Goal: Complete application form

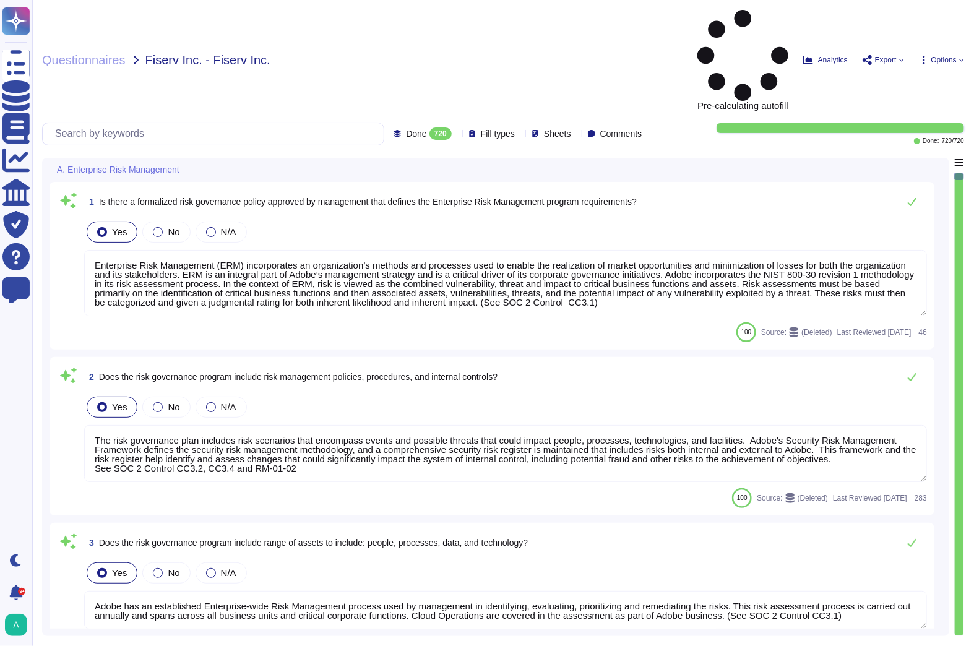
type textarea "Enterprise Risk Management (ERM) incorporates an organization’s methods and pro…"
type textarea "The risk governance plan includes risk scenarios that encompass events and poss…"
type textarea "Adobe has an established Enterprise-wide Risk Management process used by manage…"
type textarea "Adobe has a comprehensive technology risk management strategy that is well-esta…"
type textarea "The risk governance plan is approved by senior management and/or the board of d…"
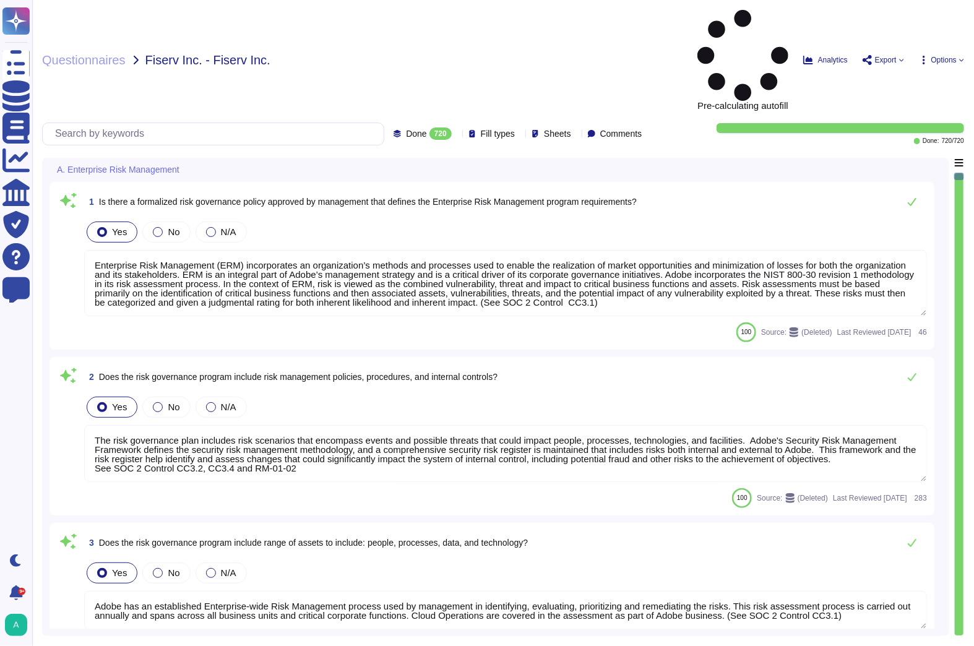
type textarea "Lorem ipsumdol sitametco ad elitsedd e tempori utlabore etdolorem aliquaen ad m…"
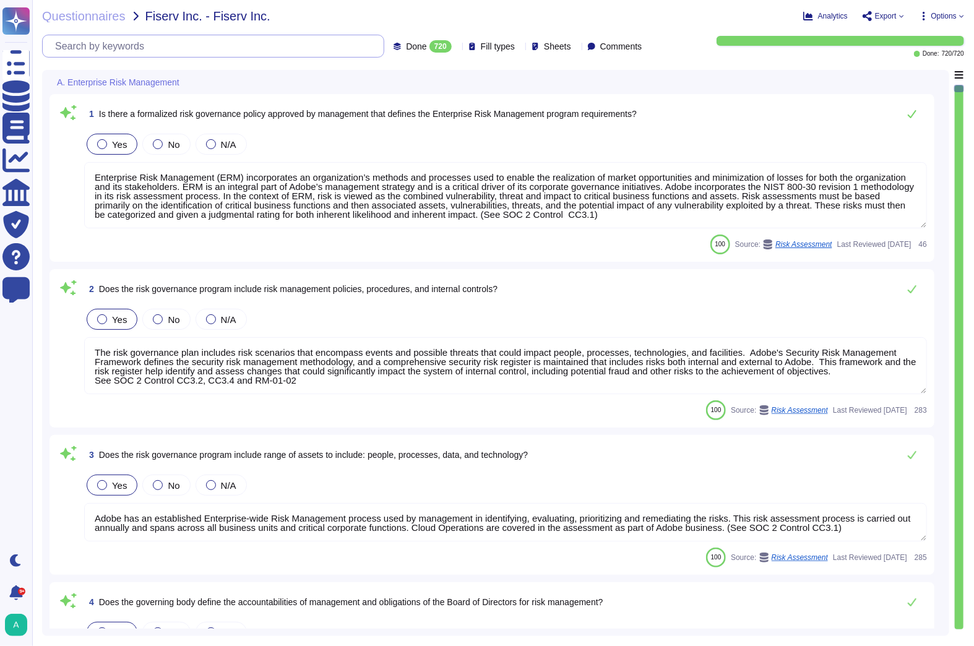
click at [118, 48] on input "text" at bounding box center [216, 46] width 335 height 22
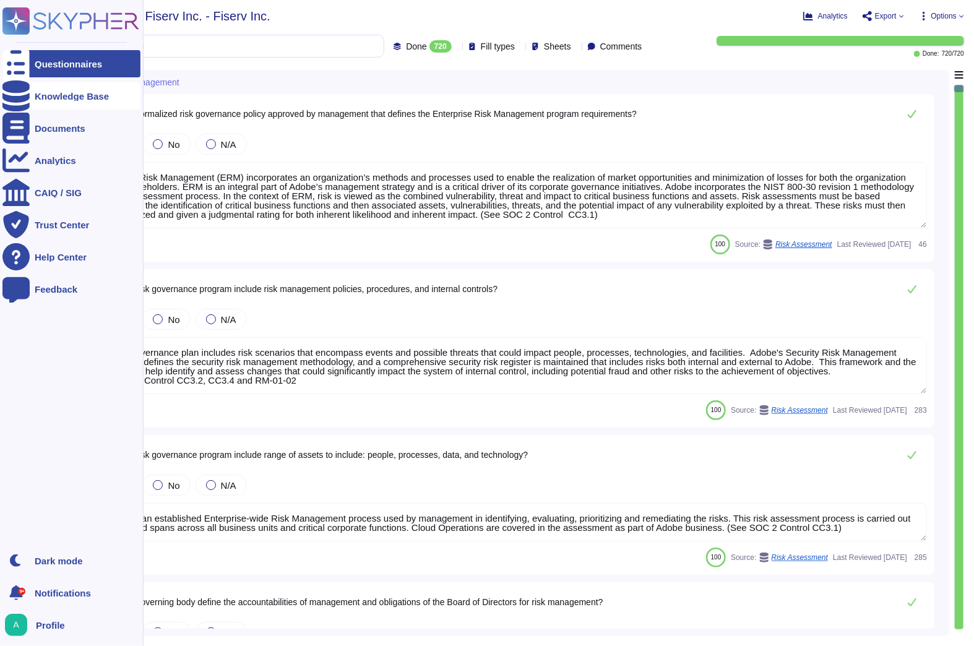
click at [22, 89] on div at bounding box center [15, 95] width 27 height 27
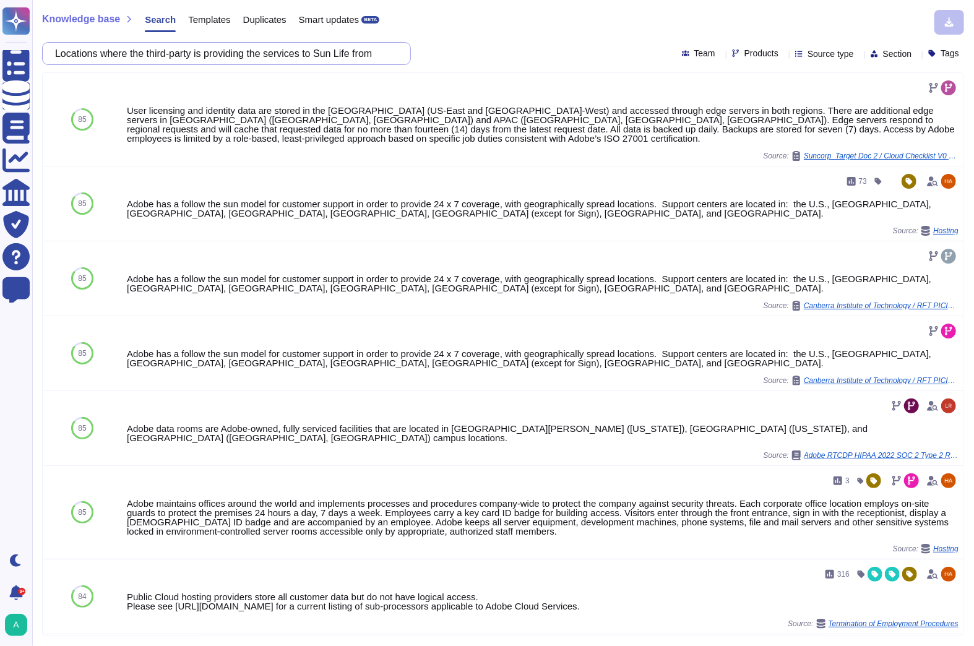
click at [139, 54] on input "Locations where the third-party is providing the services to Sun Life from" at bounding box center [223, 54] width 349 height 22
paste input "hosting Sun Life's data as part of the product/service offering"
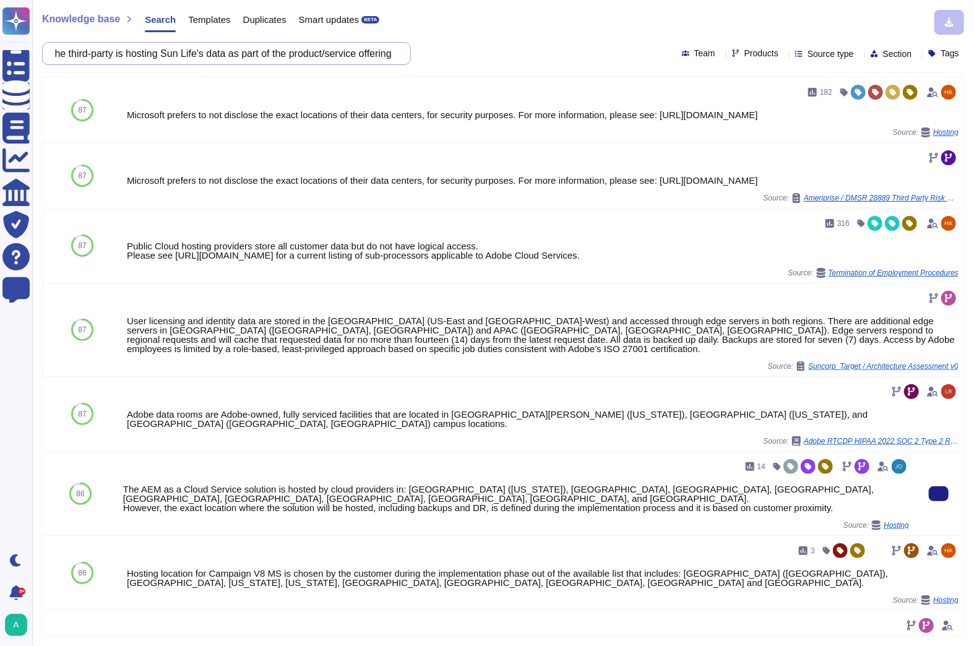
scroll to position [99, 0]
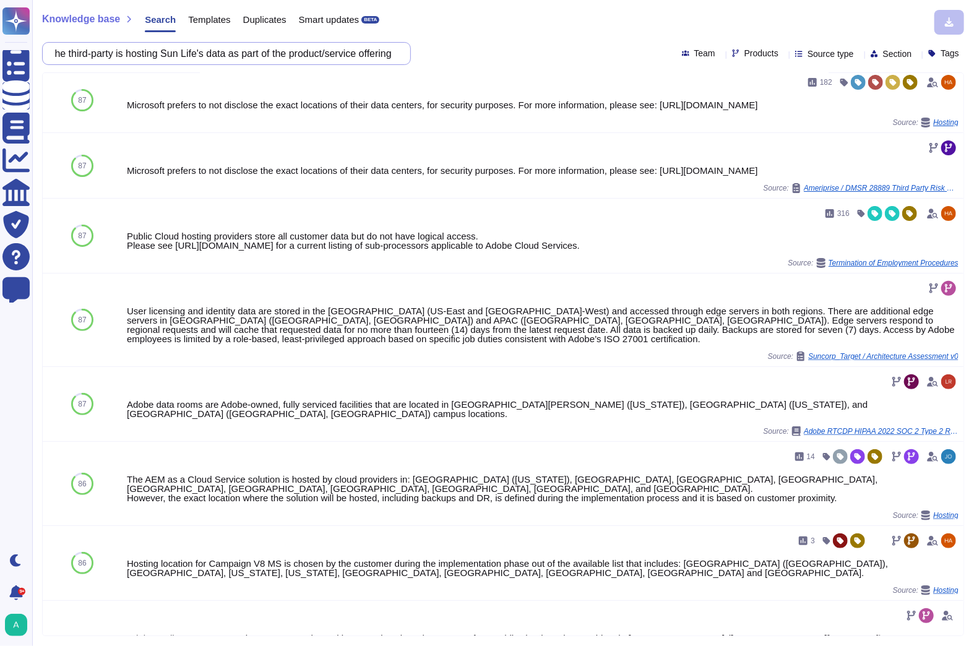
type input "Locations where the third-party is hosting Sun Life's data as part of the produ…"
click at [783, 153] on icon at bounding box center [921, 232] width 277 height 158
type input "aem"
click at [792, 144] on span "AEM Managed Services" at bounding box center [791, 147] width 100 height 11
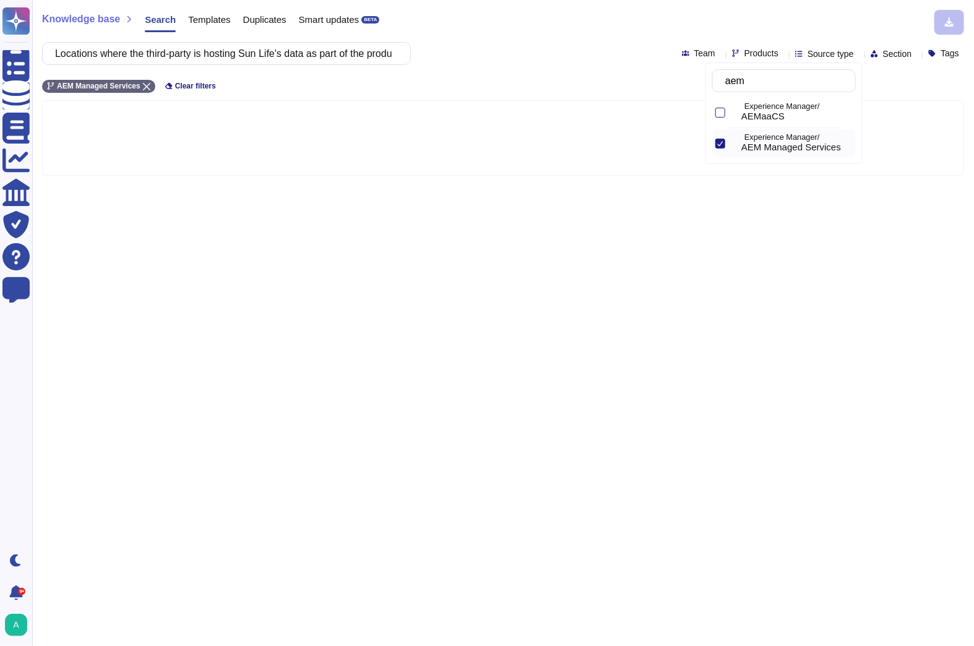
scroll to position [0, 0]
click at [722, 111] on div at bounding box center [720, 113] width 10 height 10
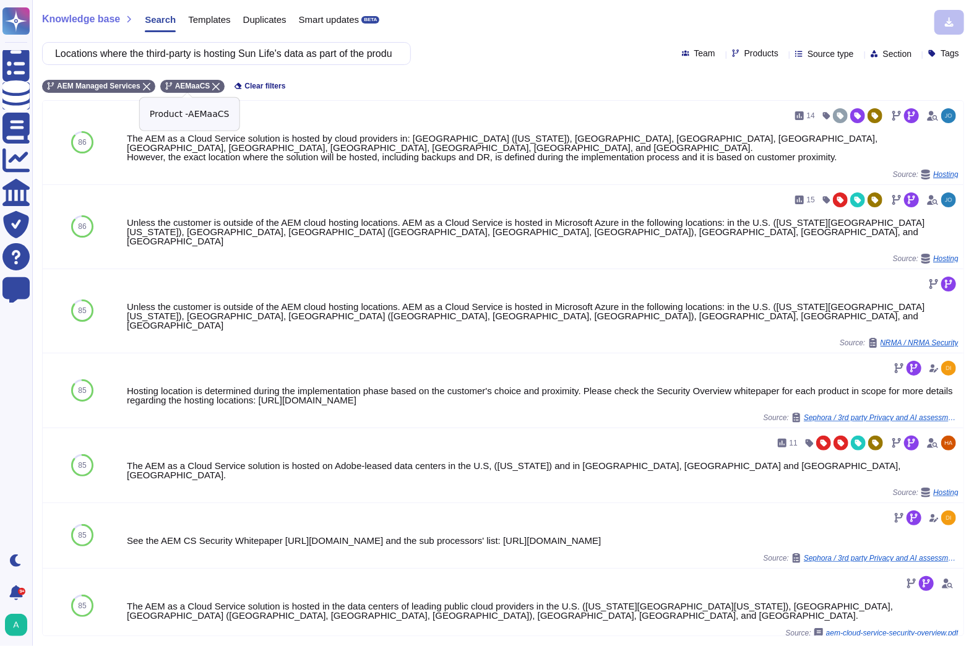
click at [212, 88] on icon at bounding box center [215, 86] width 7 height 7
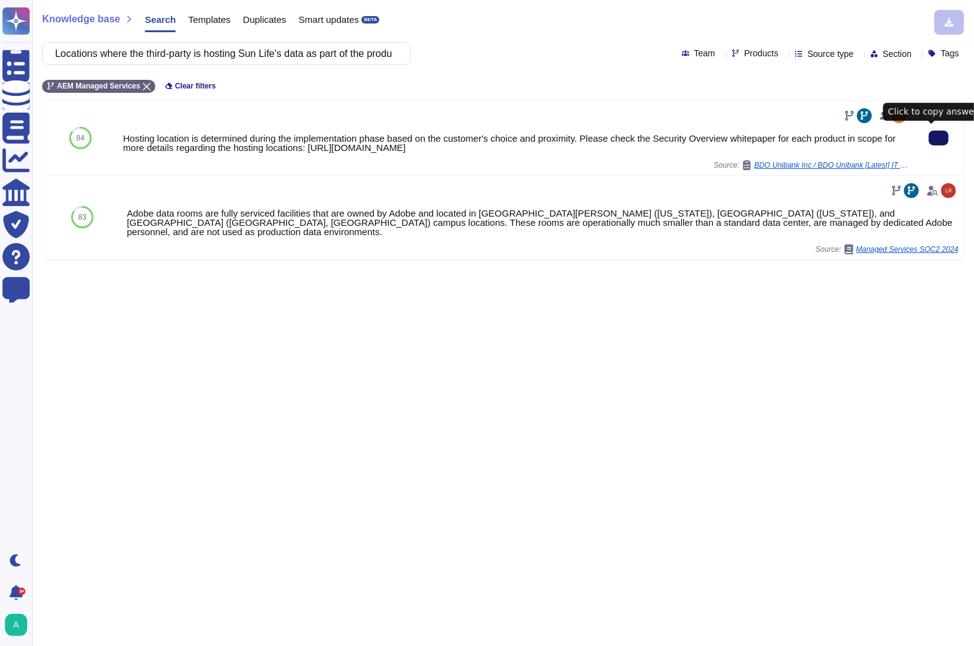
click at [220, 54] on input "Locations where the third-party is hosting Sun Life's data as part of the produ…" at bounding box center [223, 54] width 349 height 22
click at [218, 54] on input "Locations where the third-party is hosting Sun Life's data as part of the produ…" at bounding box center [223, 54] width 349 height 22
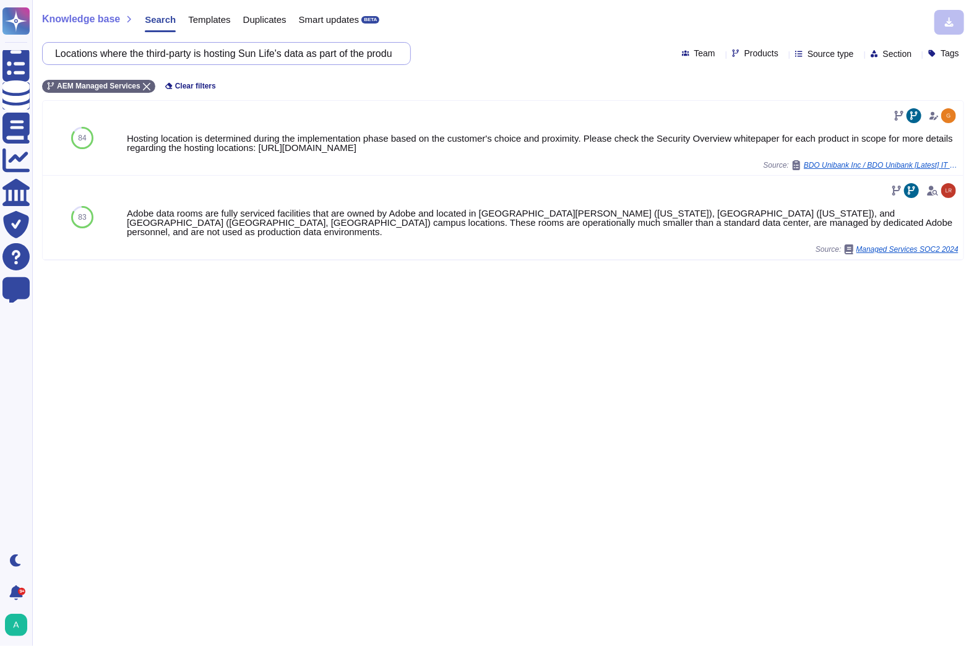
paste input "All locations where the third-party operates, regardless of service location to…"
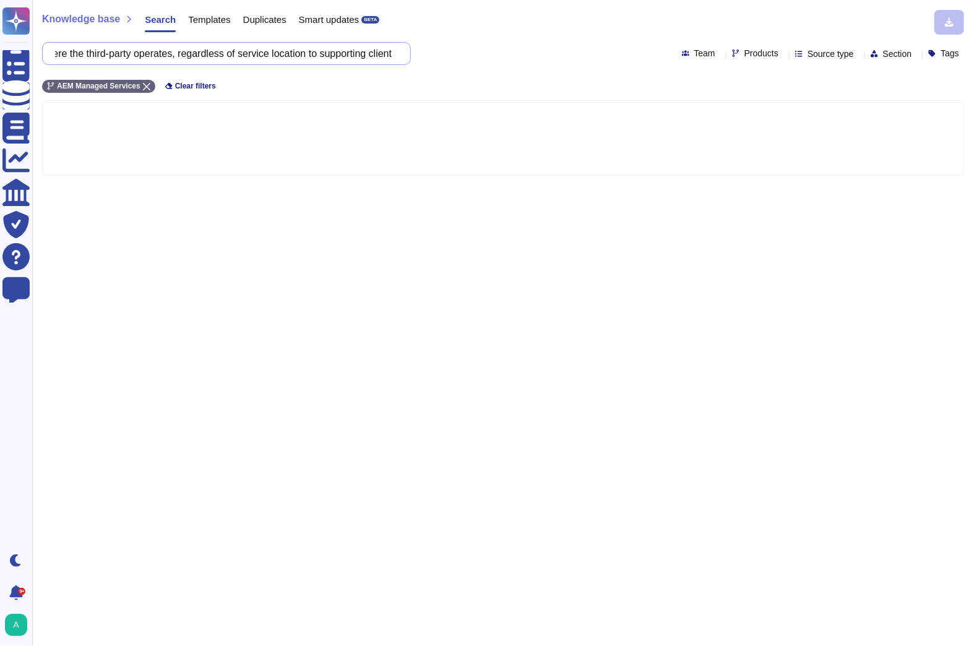
scroll to position [0, 88]
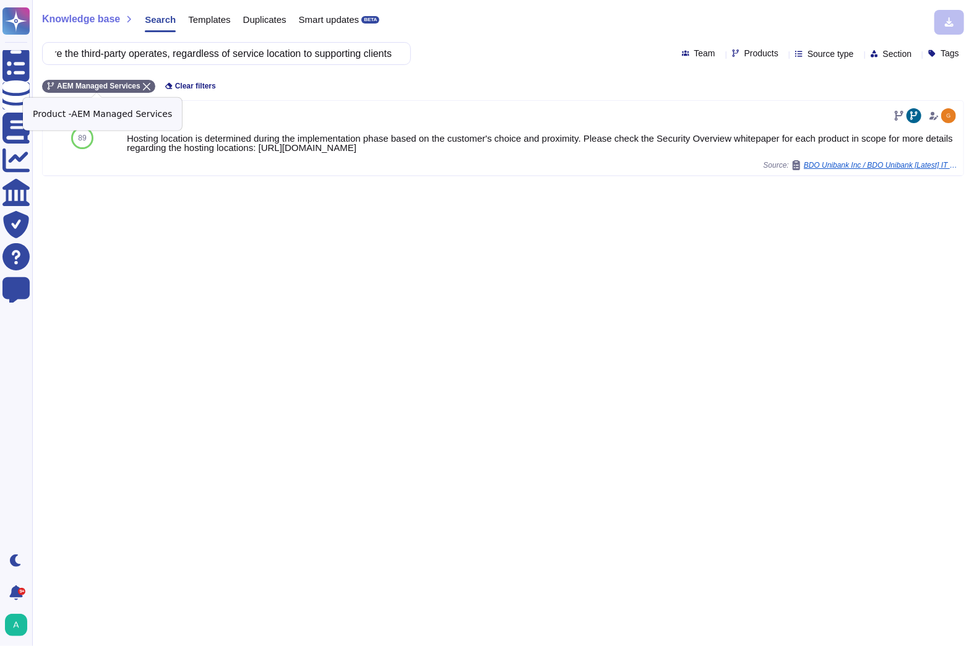
type input "All locations where the third-party operates, regardless of service location to…"
click at [145, 84] on icon at bounding box center [146, 86] width 7 height 7
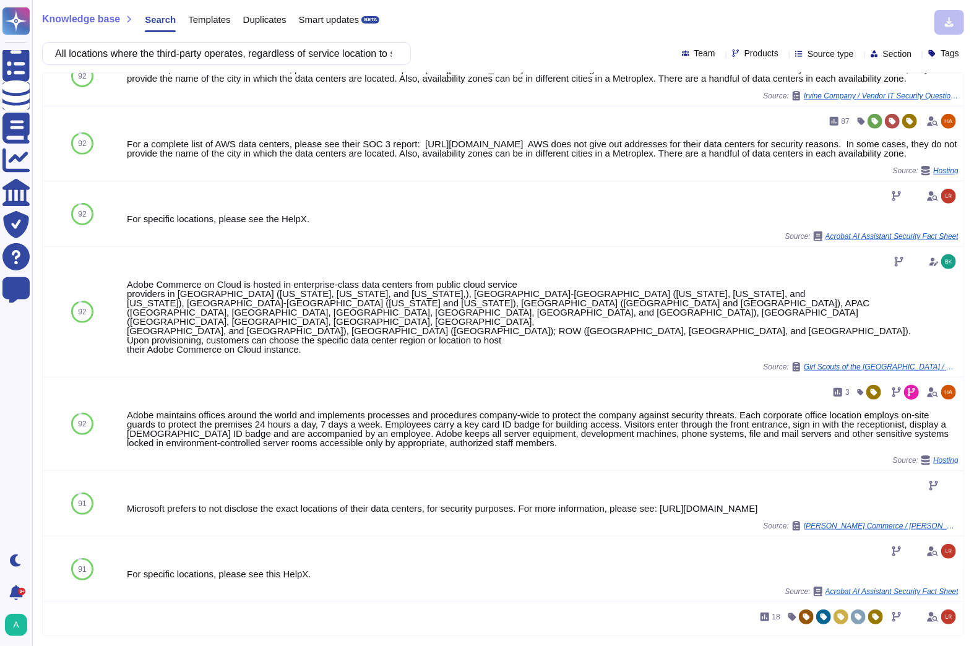
scroll to position [297, 0]
